Goal: Information Seeking & Learning: Learn about a topic

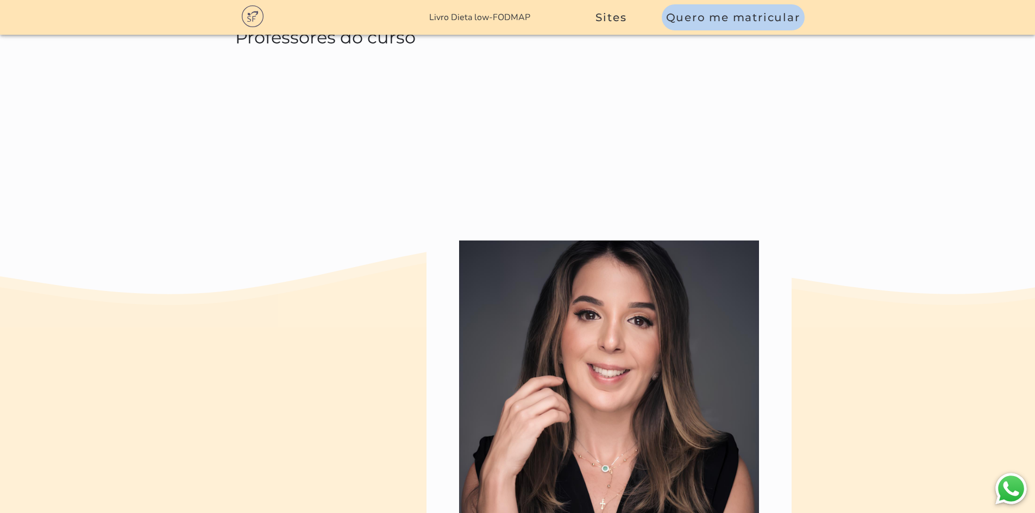
scroll to position [5107, 0]
